Goal: Task Accomplishment & Management: Manage account settings

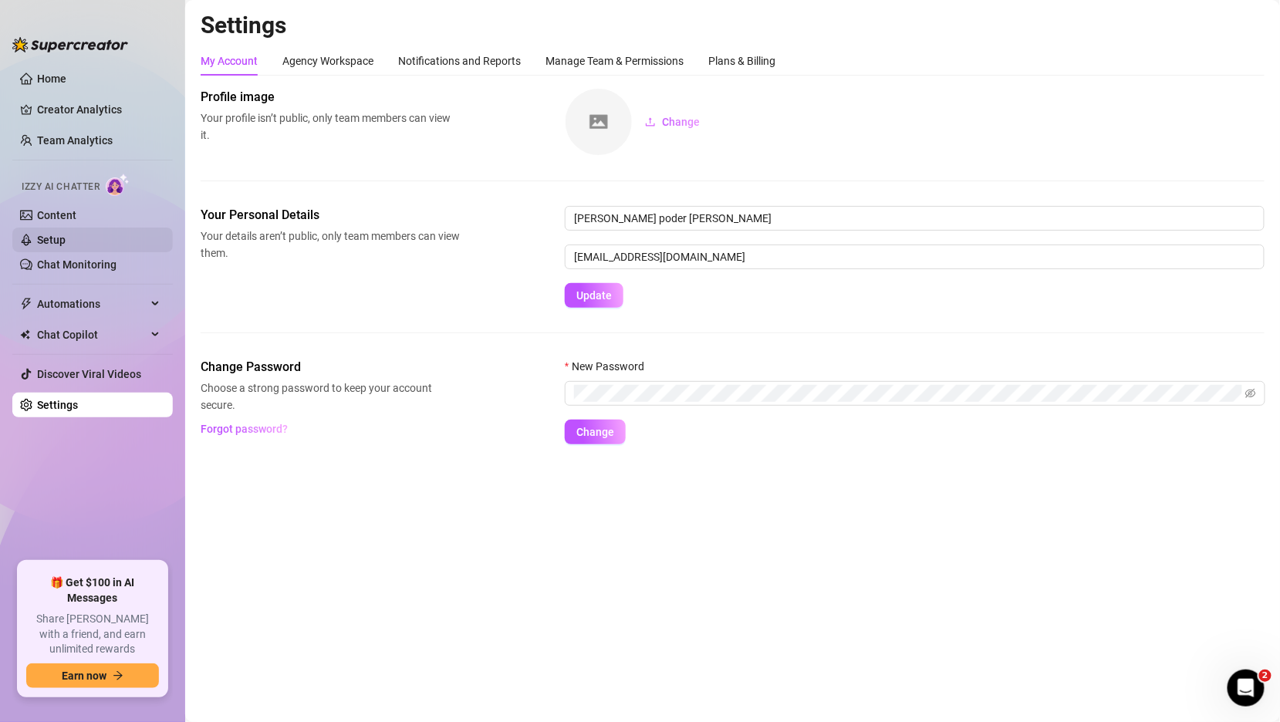
click at [66, 245] on link "Setup" at bounding box center [51, 240] width 29 height 12
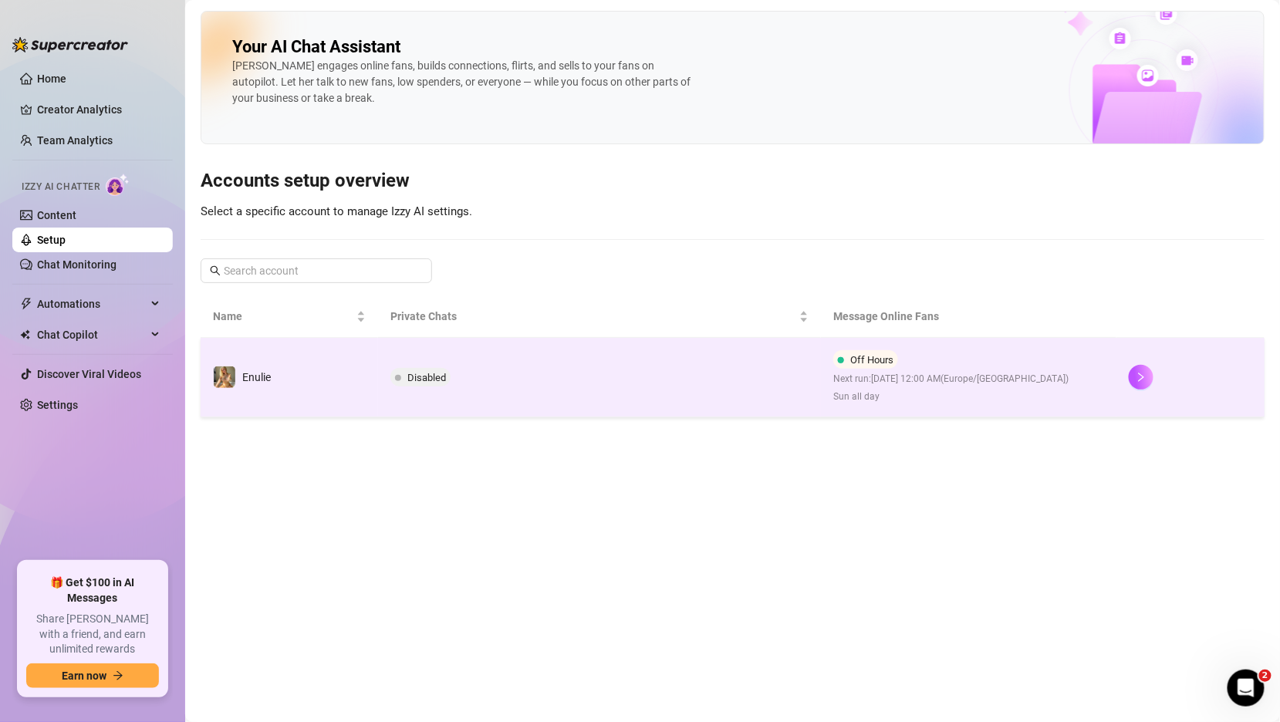
click at [510, 350] on td "Disabled" at bounding box center [600, 377] width 444 height 79
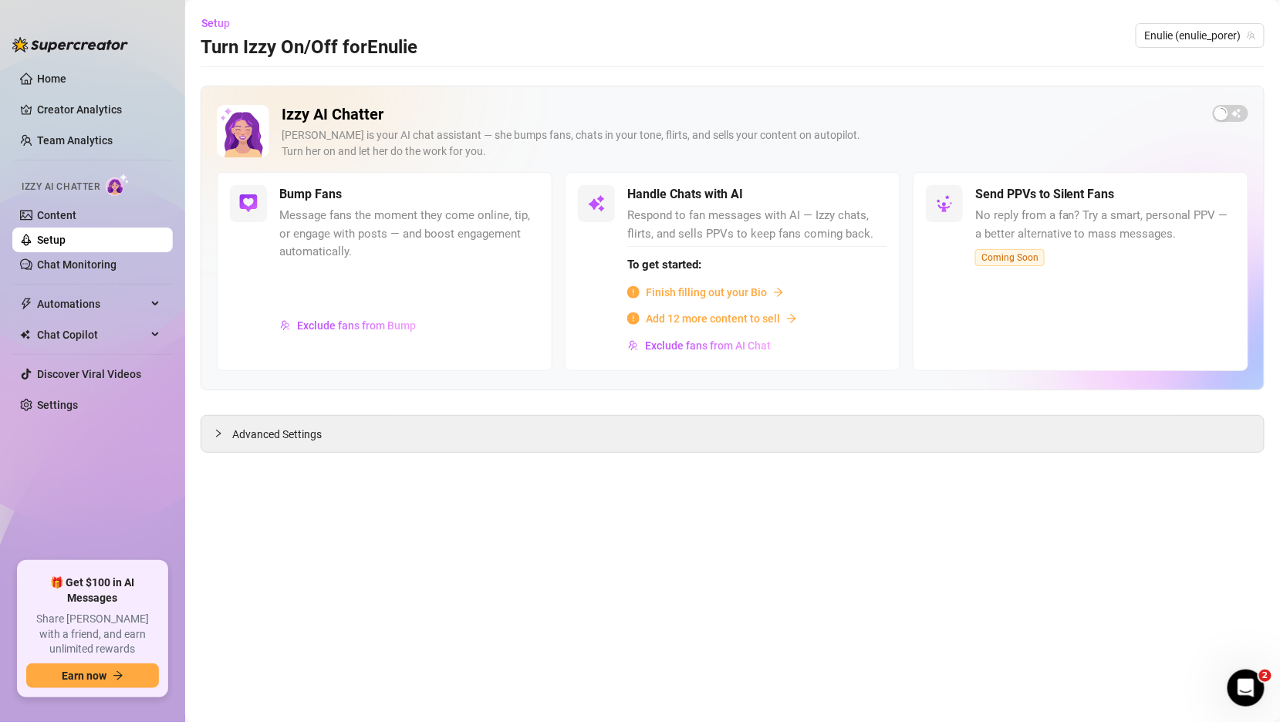
click at [235, 450] on div "Advanced Settings" at bounding box center [733, 434] width 1064 height 38
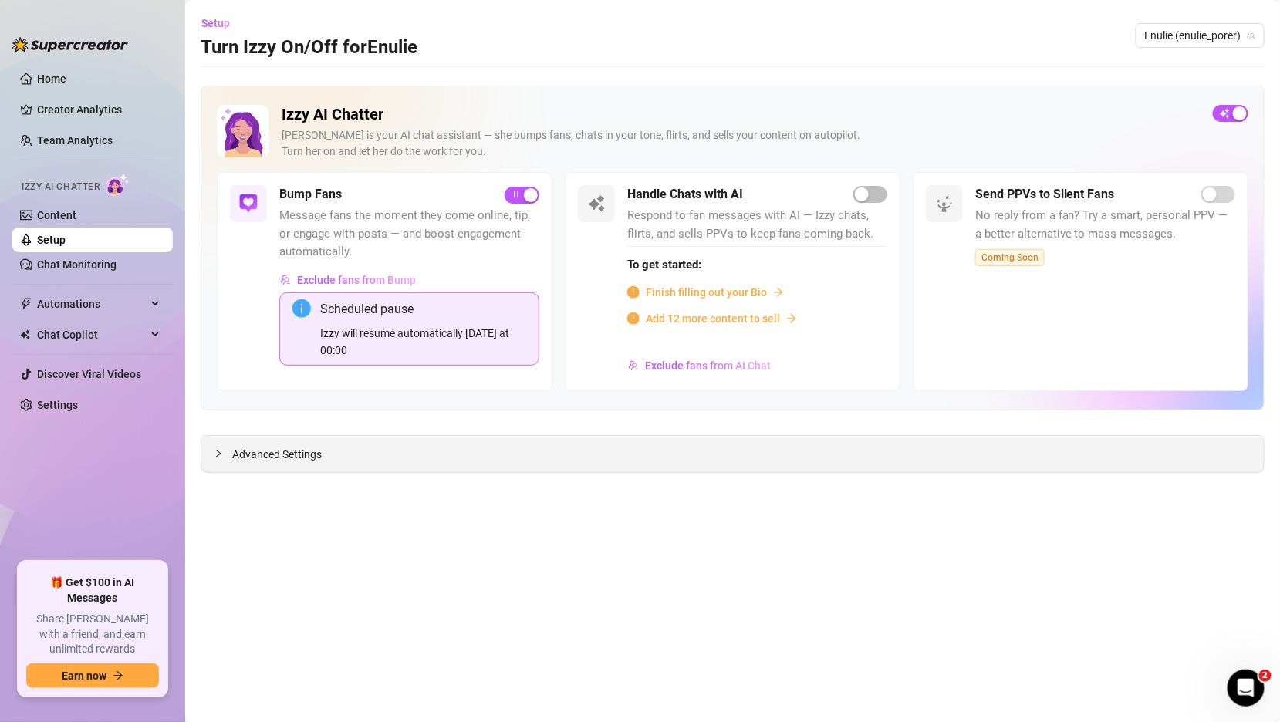
click at [234, 457] on span "Advanced Settings" at bounding box center [276, 454] width 89 height 17
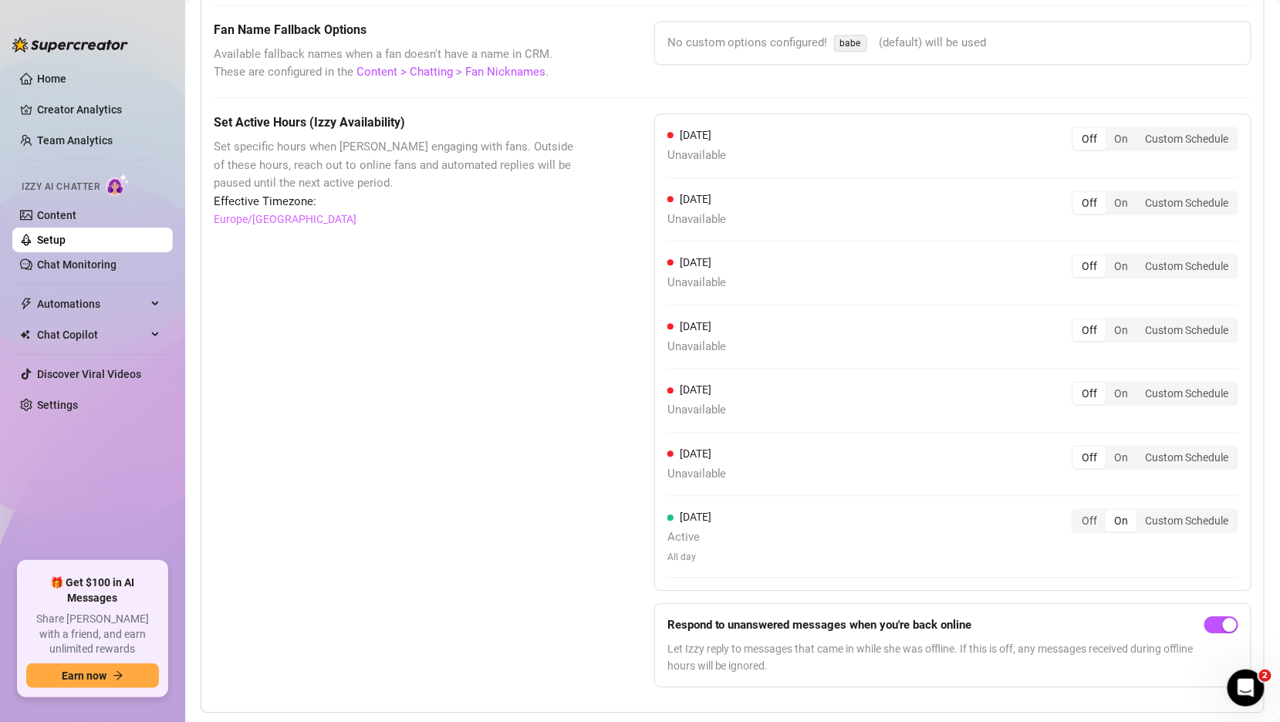
scroll to position [1325, 0]
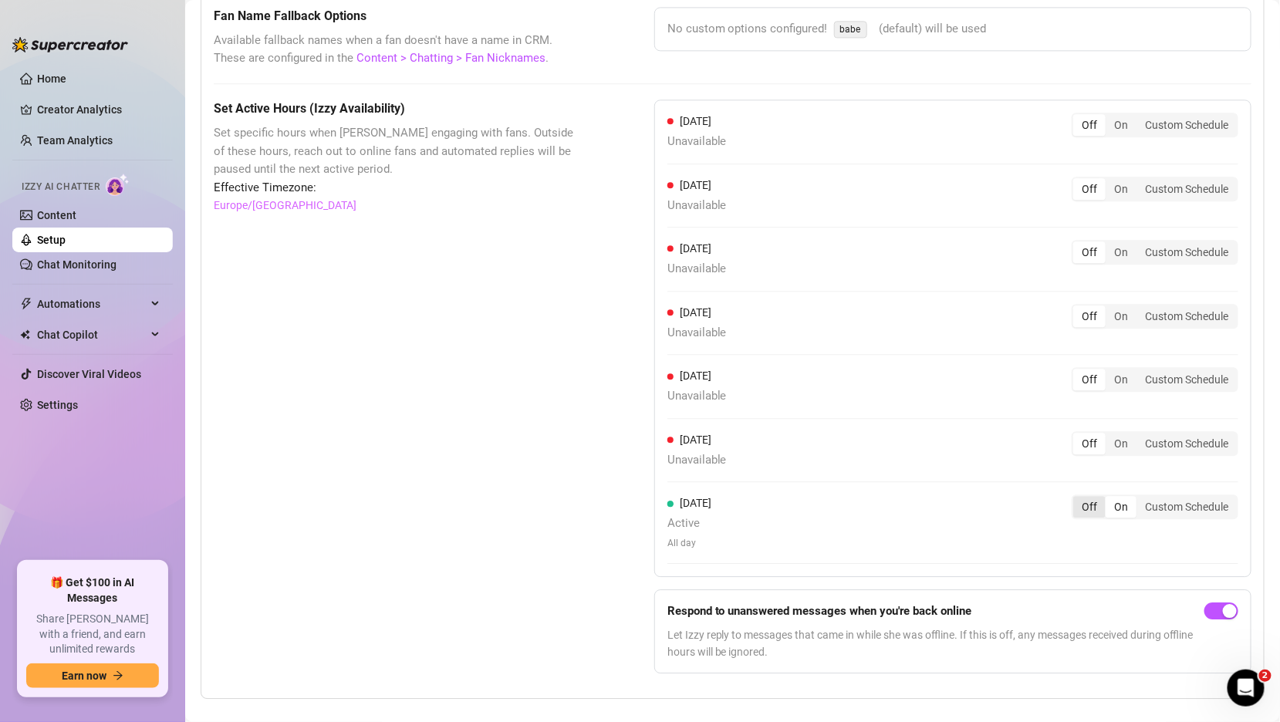
click at [1085, 504] on div "Off" at bounding box center [1089, 507] width 32 height 22
click at [1077, 498] on input "Off" at bounding box center [1077, 498] width 0 height 0
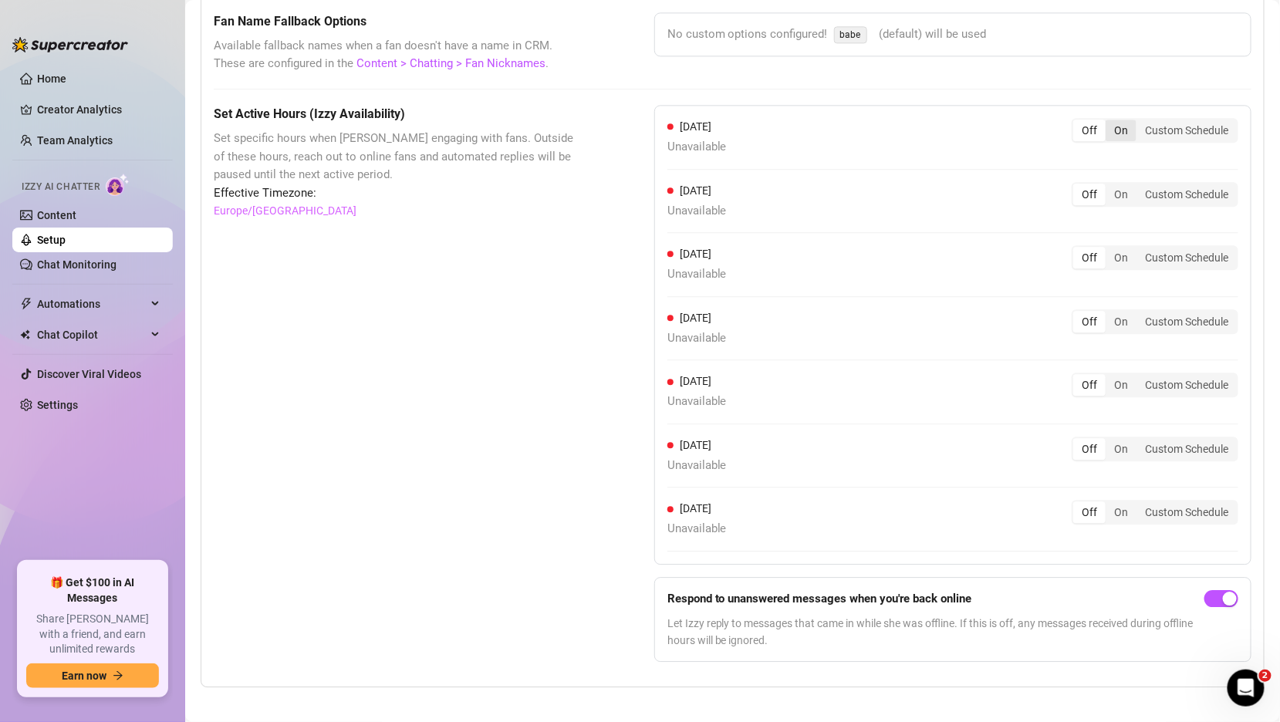
click at [1123, 124] on div "On" at bounding box center [1121, 131] width 31 height 22
click at [1109, 122] on input "On" at bounding box center [1109, 122] width 0 height 0
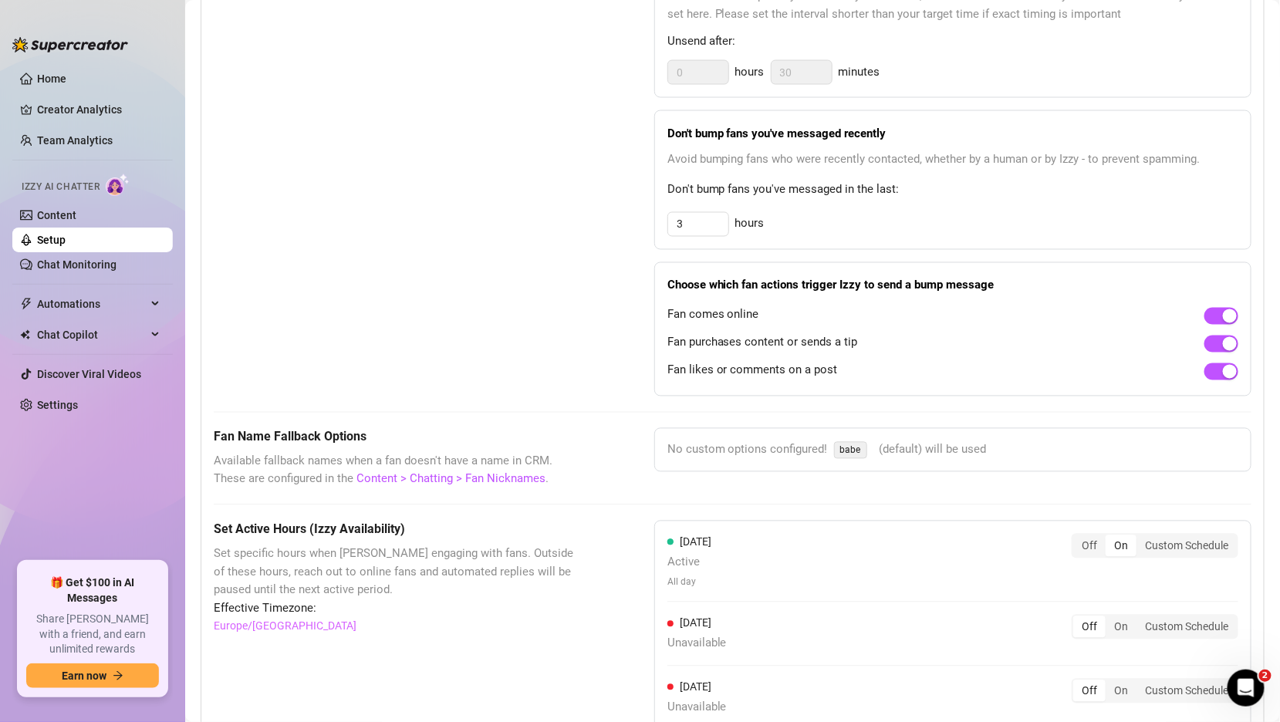
scroll to position [1126, 0]
